Goal: Task Accomplishment & Management: Manage account settings

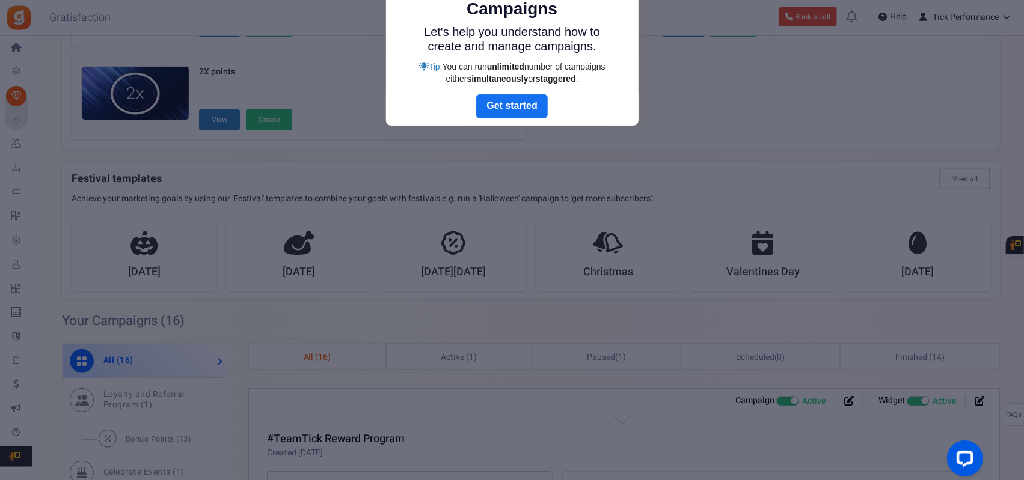
click at [700, 87] on div at bounding box center [512, 240] width 1024 height 480
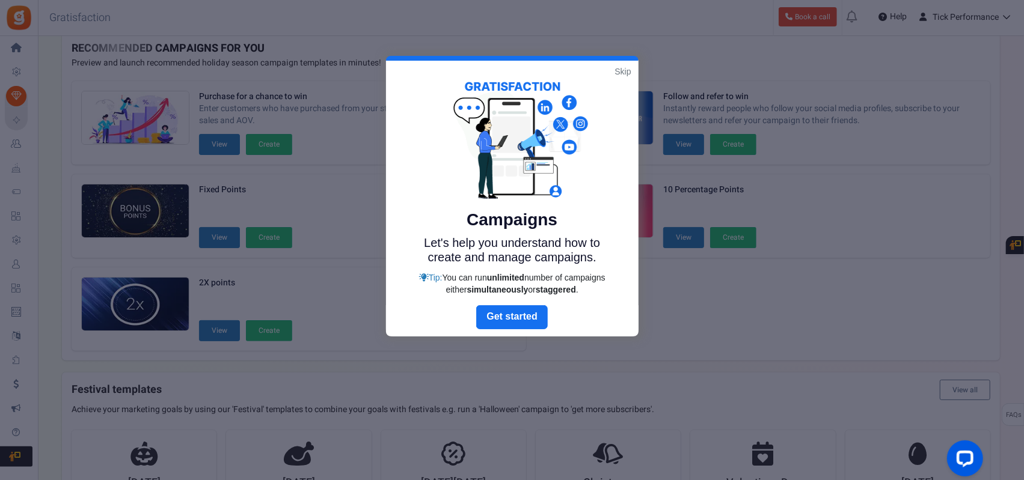
scroll to position [20, 0]
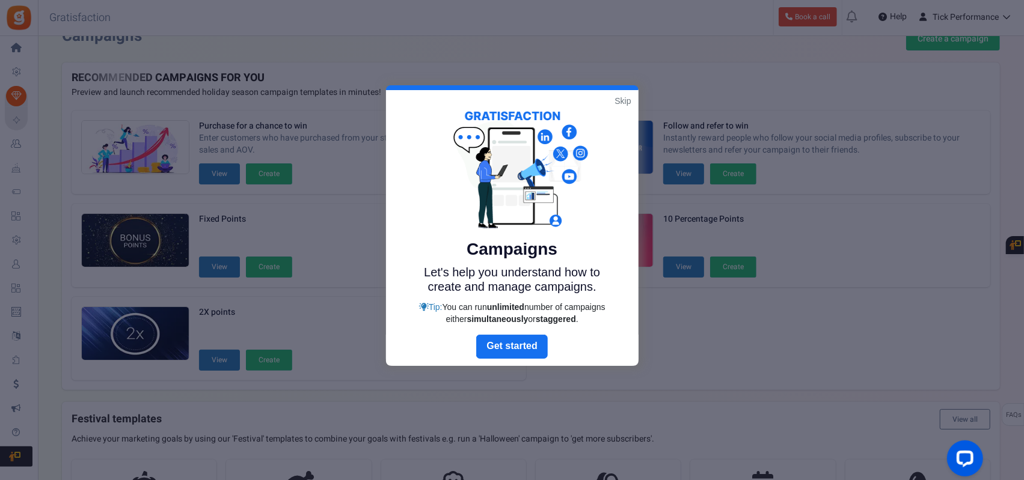
click at [622, 99] on link "Skip" at bounding box center [622, 101] width 16 height 12
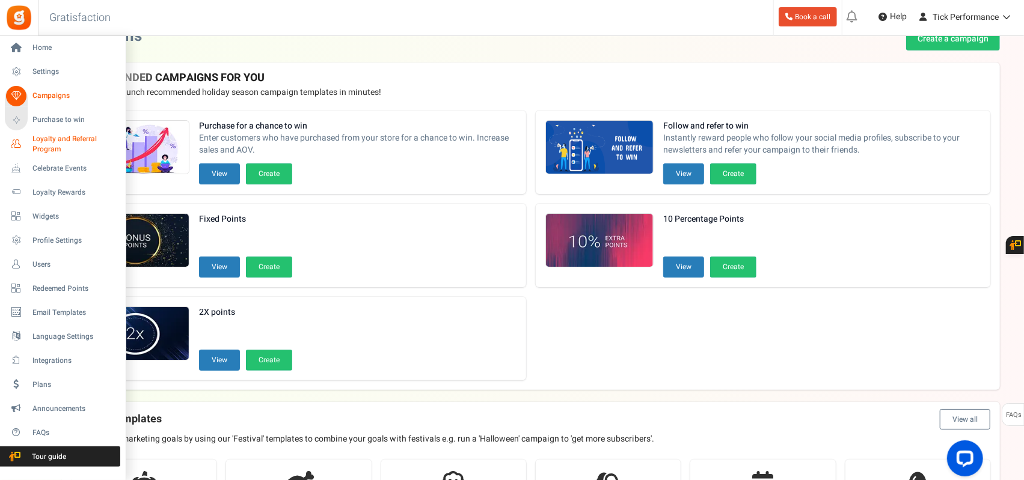
click at [63, 136] on span "Loyalty and Referral Program" at bounding box center [76, 144] width 88 height 20
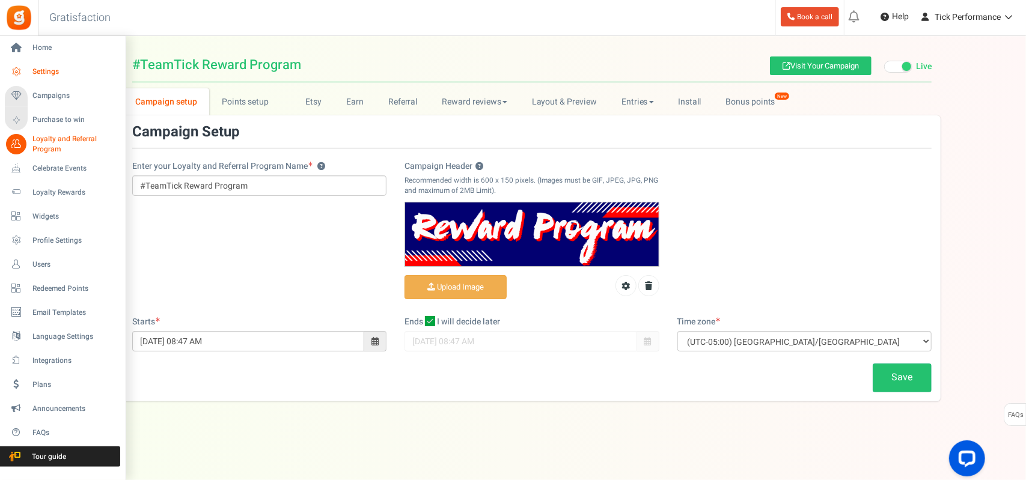
click at [18, 70] on icon at bounding box center [16, 72] width 20 height 20
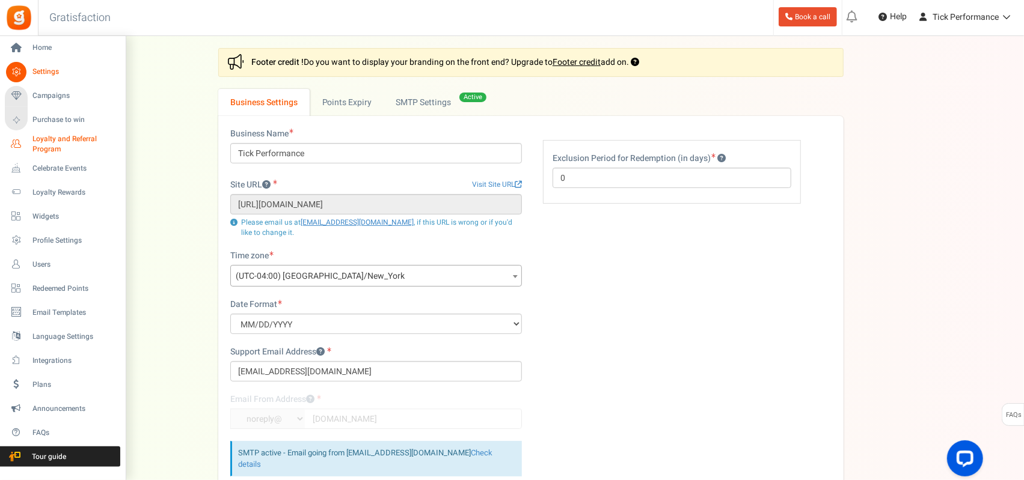
click at [61, 138] on span "Loyalty and Referral Program" at bounding box center [76, 144] width 88 height 20
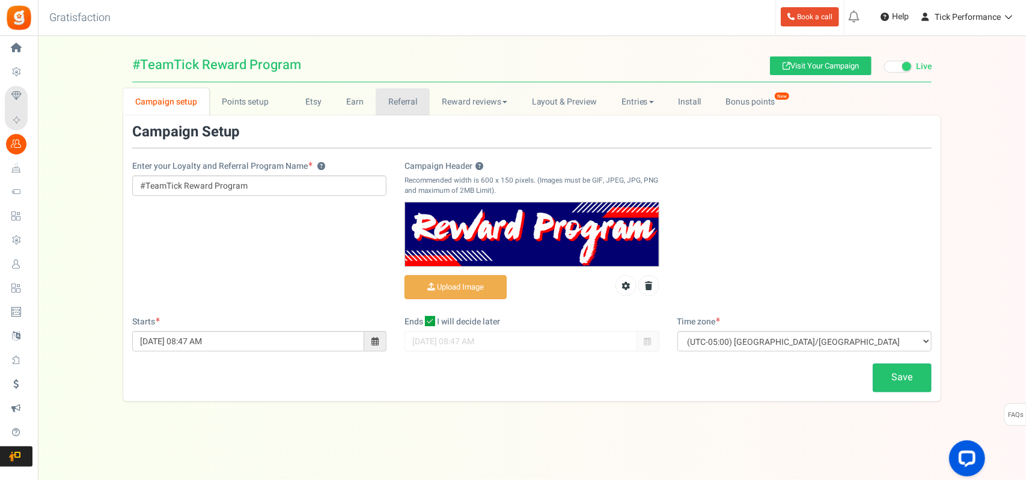
click at [379, 94] on link "Referral" at bounding box center [403, 101] width 54 height 27
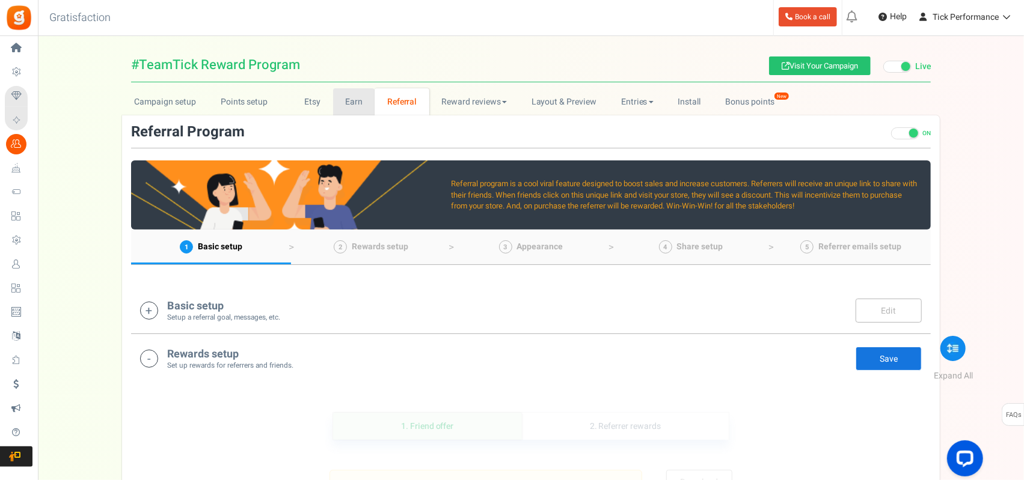
click at [349, 98] on link "Earn" at bounding box center [354, 101] width 42 height 27
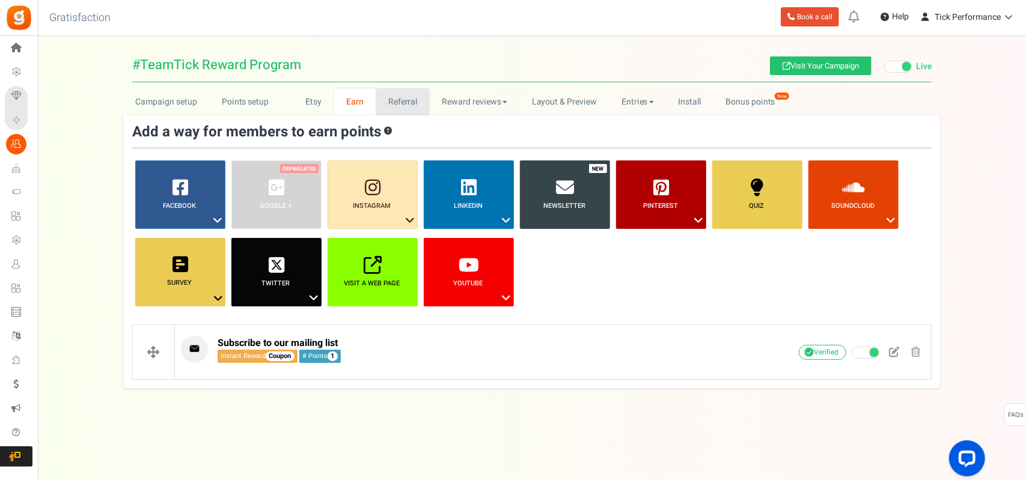
click at [390, 99] on link "Referral" at bounding box center [403, 101] width 54 height 27
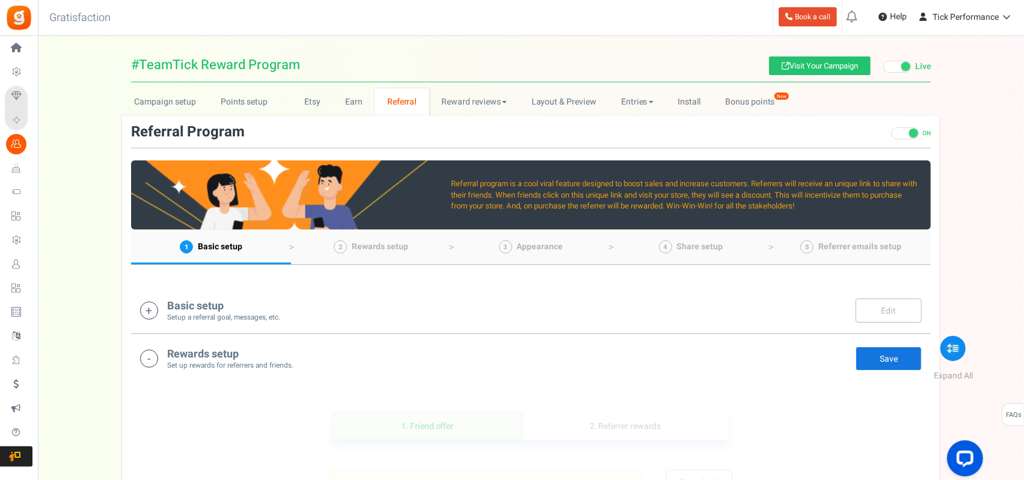
click at [20, 259] on icon at bounding box center [16, 264] width 20 height 20
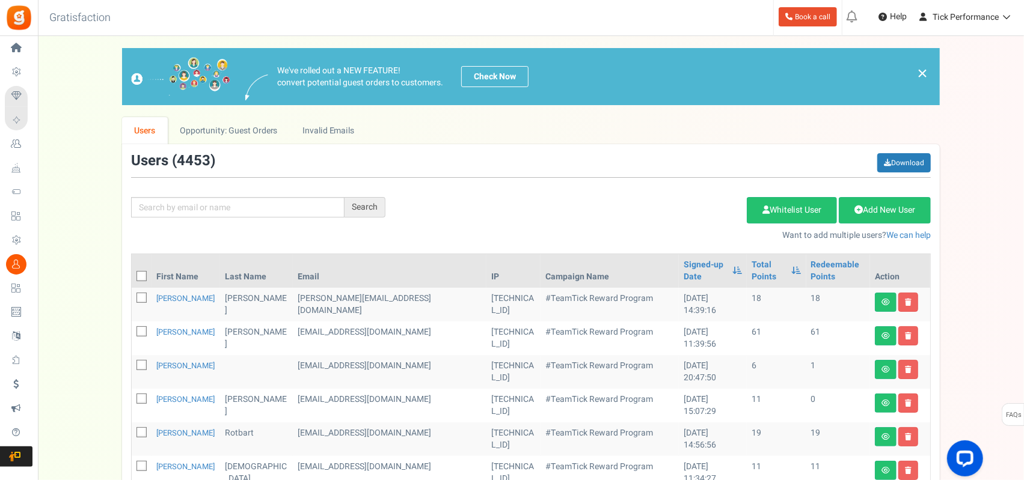
click at [144, 274] on icon at bounding box center [142, 277] width 8 height 8
click at [132, 274] on input "checkbox" at bounding box center [128, 278] width 8 height 8
checkbox input "true"
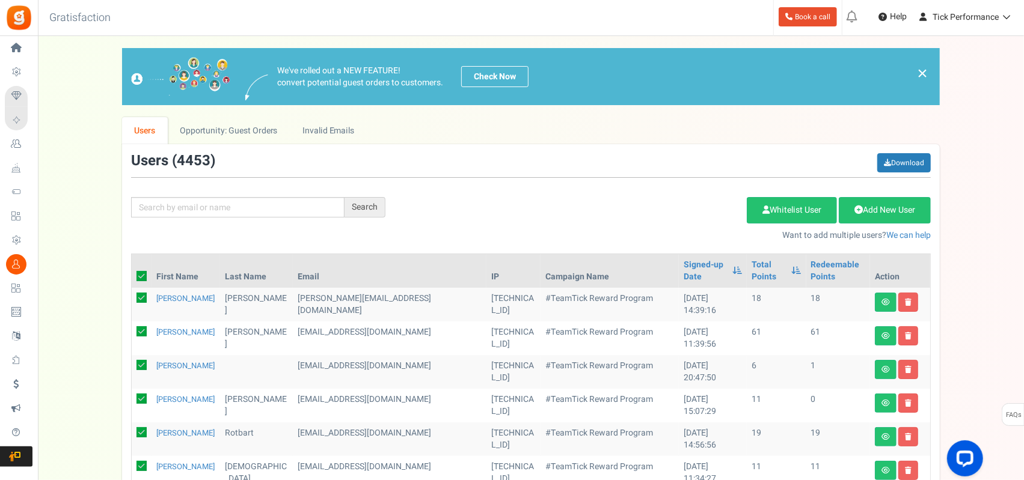
checkbox input "true"
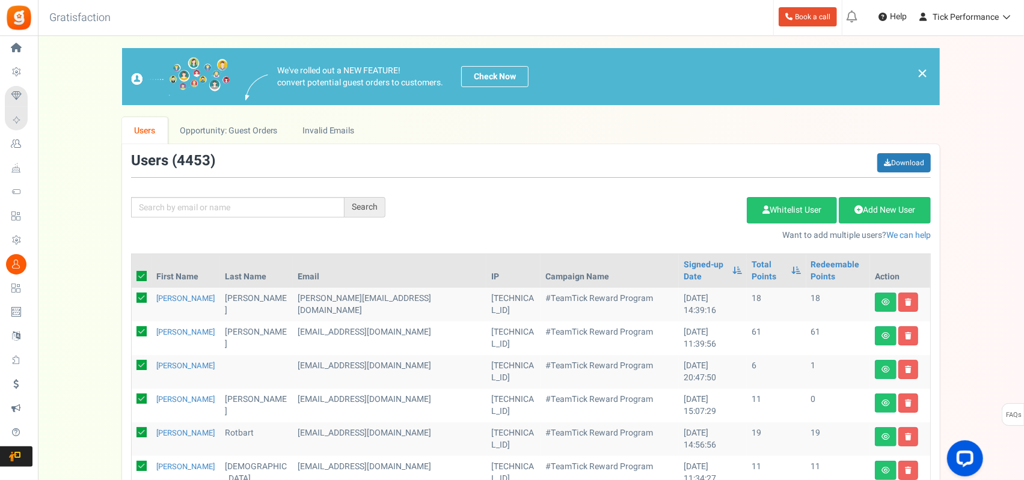
checkbox input "true"
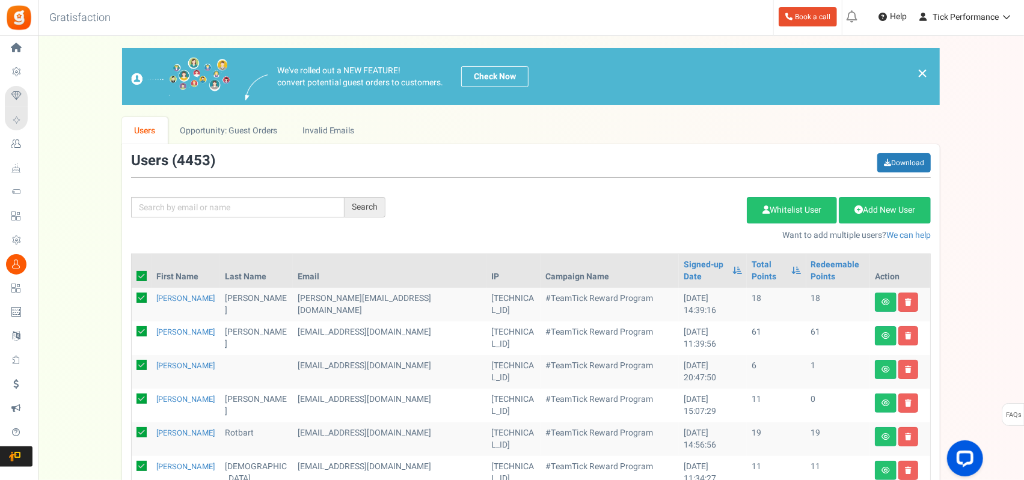
checkbox input "true"
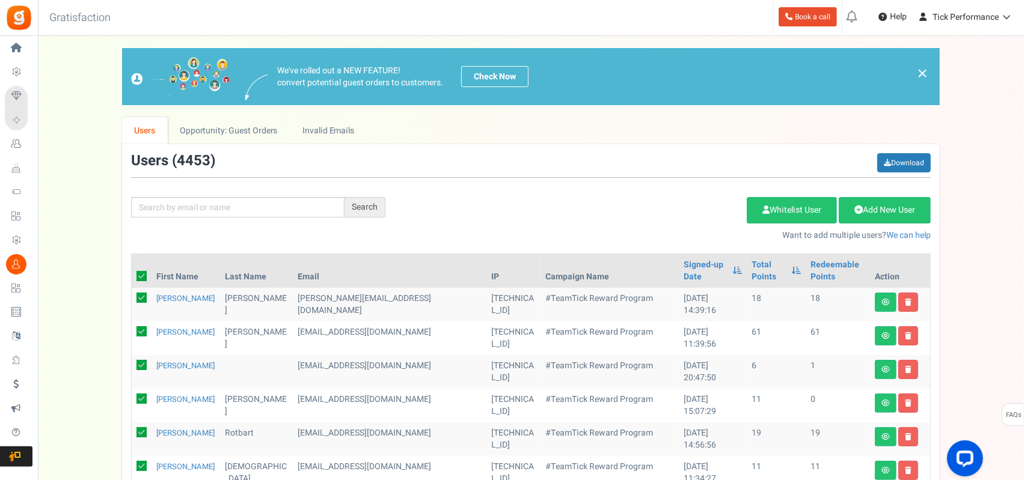
checkbox input "true"
click at [145, 274] on icon at bounding box center [141, 276] width 10 height 10
click at [132, 274] on input "checkbox" at bounding box center [128, 278] width 8 height 8
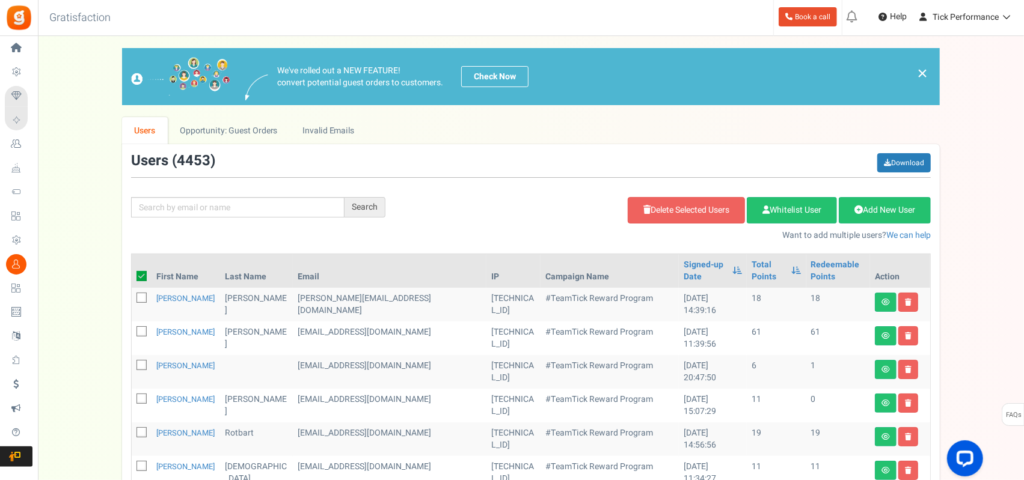
checkbox input "false"
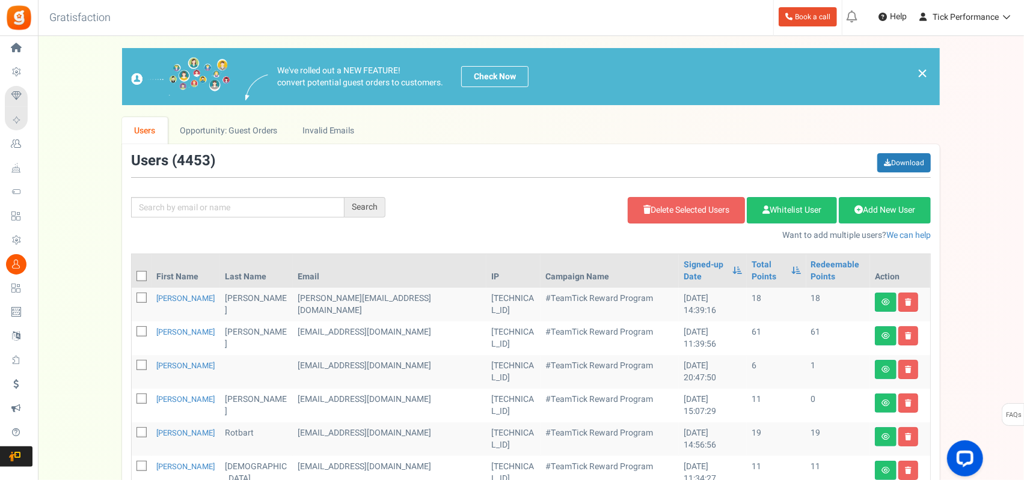
checkbox input "false"
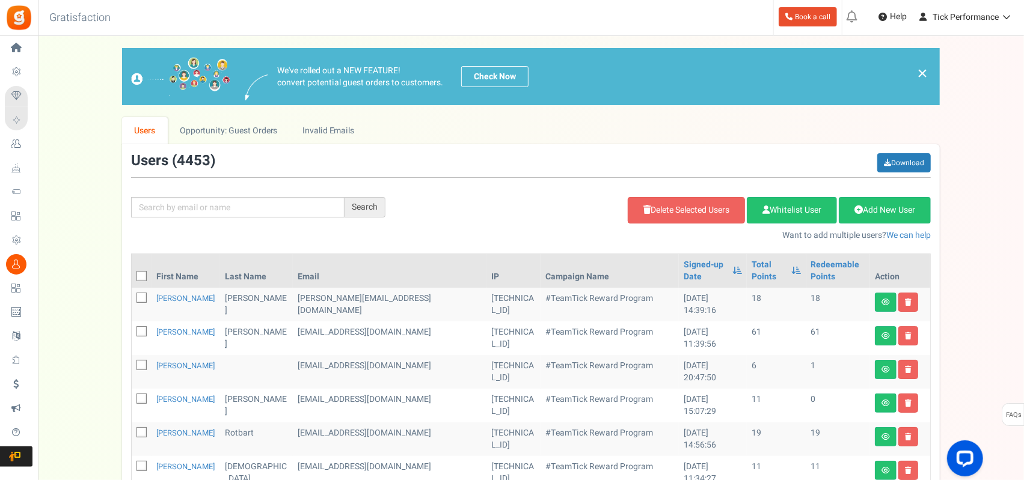
checkbox input "false"
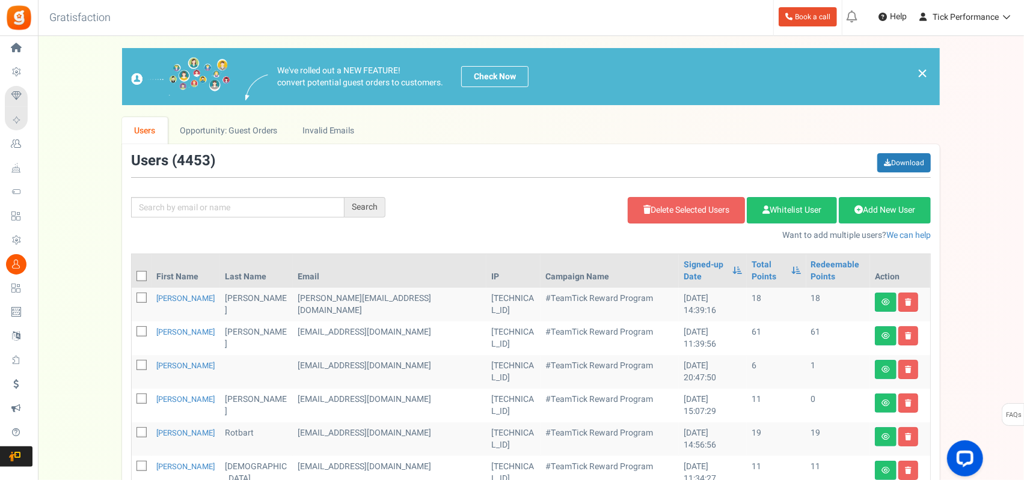
checkbox input "false"
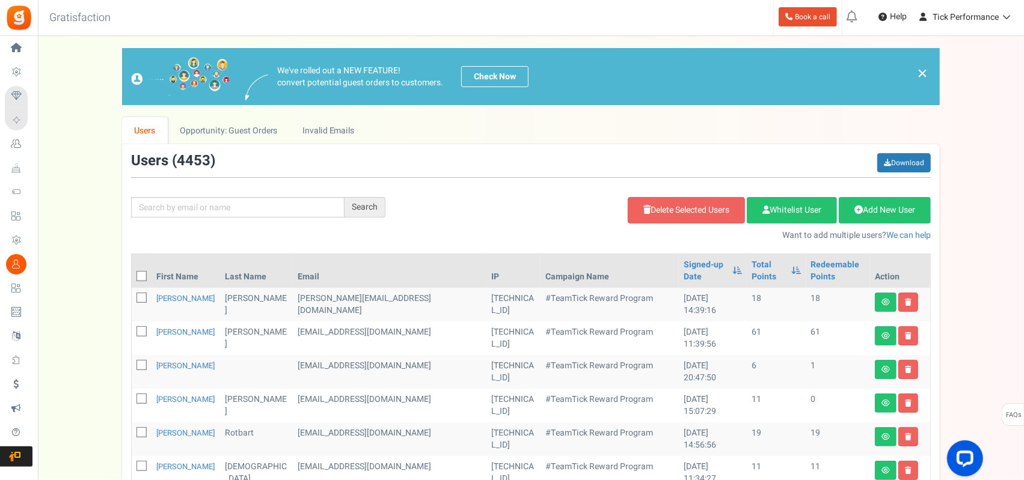
checkbox input "false"
click at [891, 159] on link "Download" at bounding box center [904, 162] width 54 height 19
